Goal: Check status: Check status

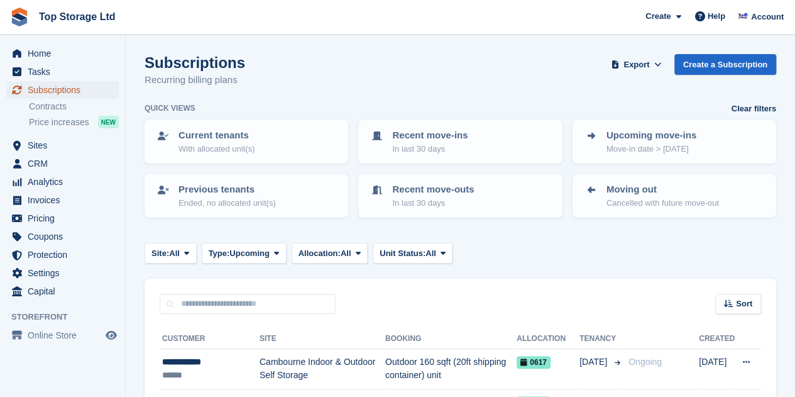
click at [48, 90] on span "Subscriptions" at bounding box center [65, 90] width 75 height 18
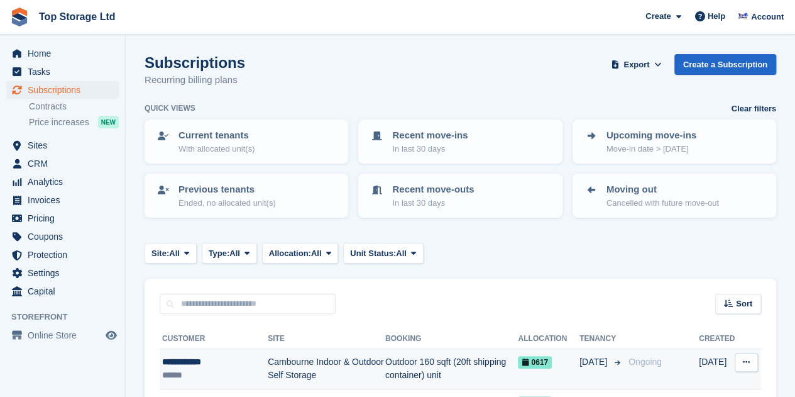
click at [208, 371] on div "******" at bounding box center [215, 374] width 106 height 13
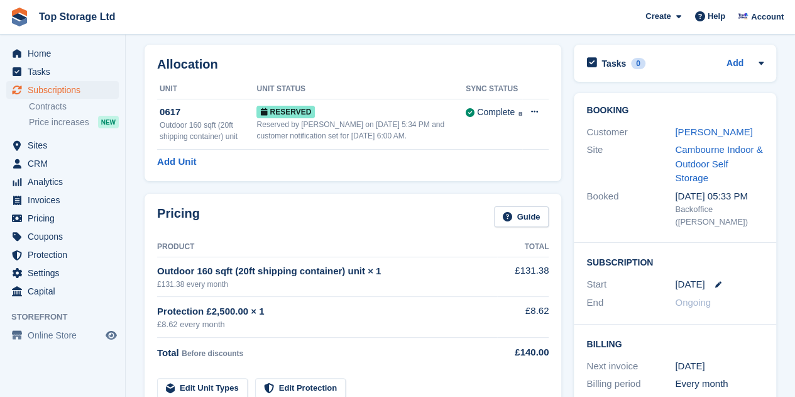
scroll to position [48, 0]
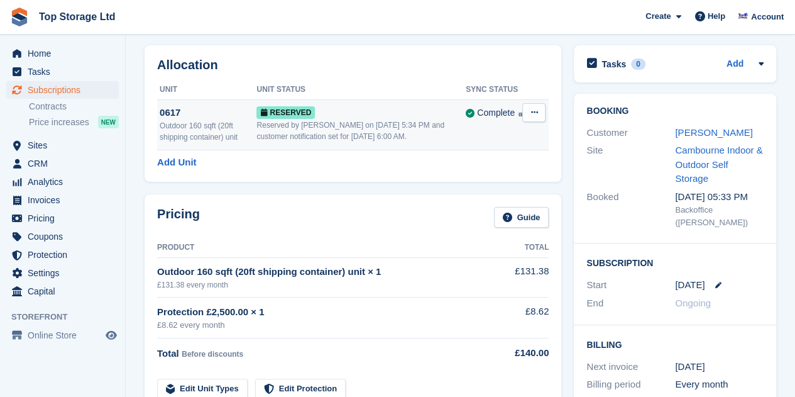
click at [202, 120] on div "Outdoor 160 sqft (20ft shipping container) unit" at bounding box center [208, 131] width 97 height 23
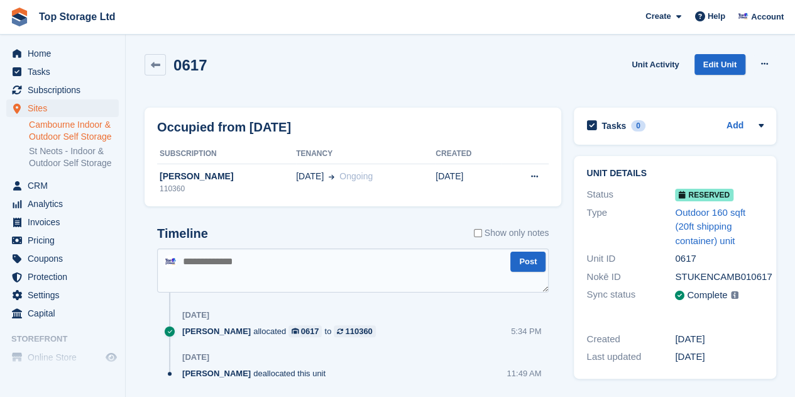
scroll to position [36, 0]
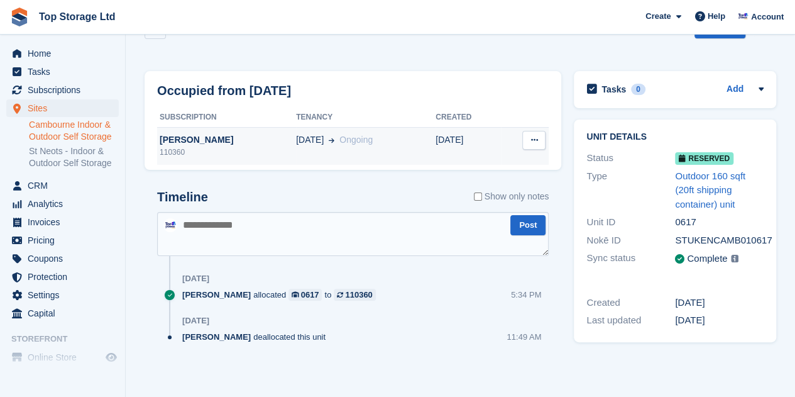
click at [190, 141] on div "[PERSON_NAME]" at bounding box center [226, 139] width 139 height 13
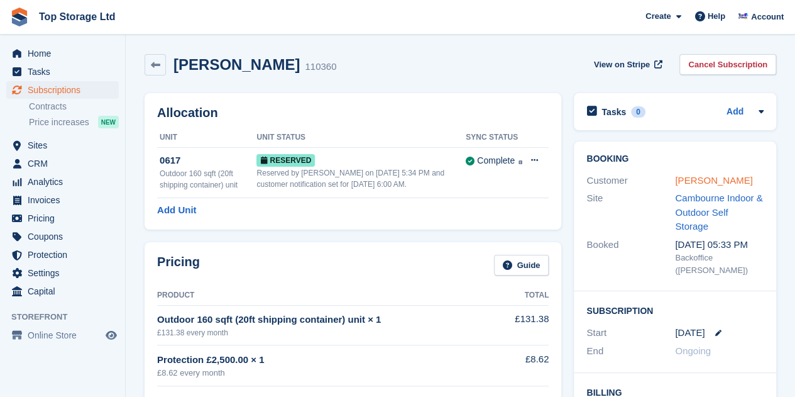
click at [695, 180] on link "Matt Melross" at bounding box center [713, 180] width 77 height 11
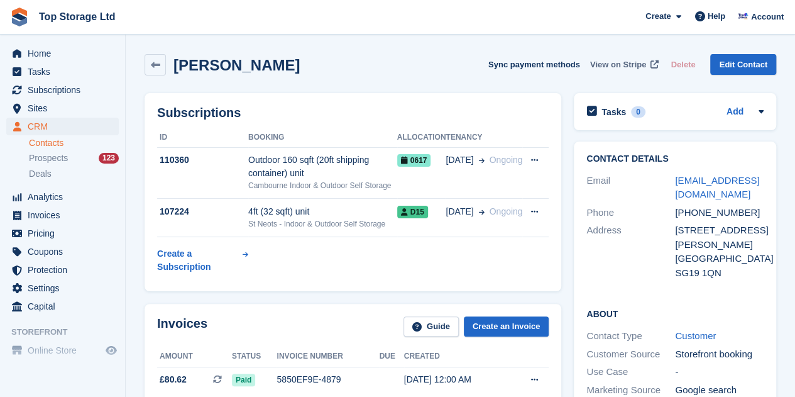
click at [638, 62] on span "View on Stripe" at bounding box center [618, 64] width 56 height 13
